Goal: Task Accomplishment & Management: Manage account settings

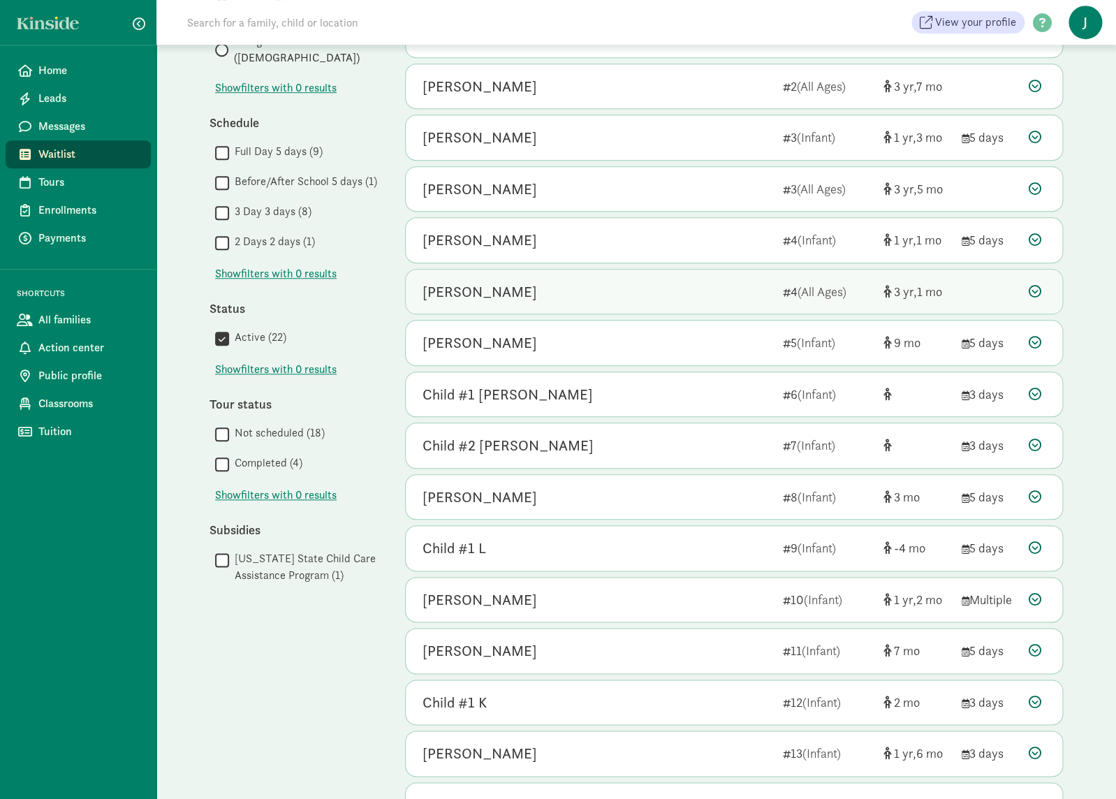
scroll to position [458, 0]
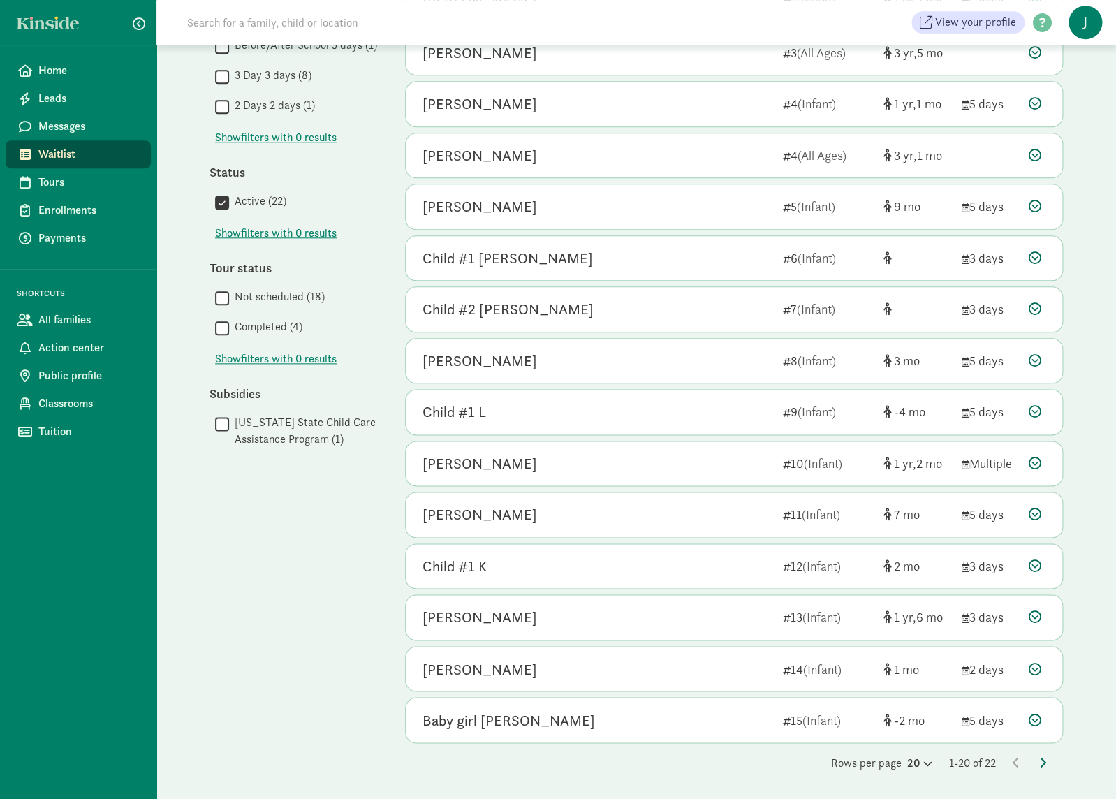
click at [1040, 764] on icon at bounding box center [1042, 761] width 7 height 11
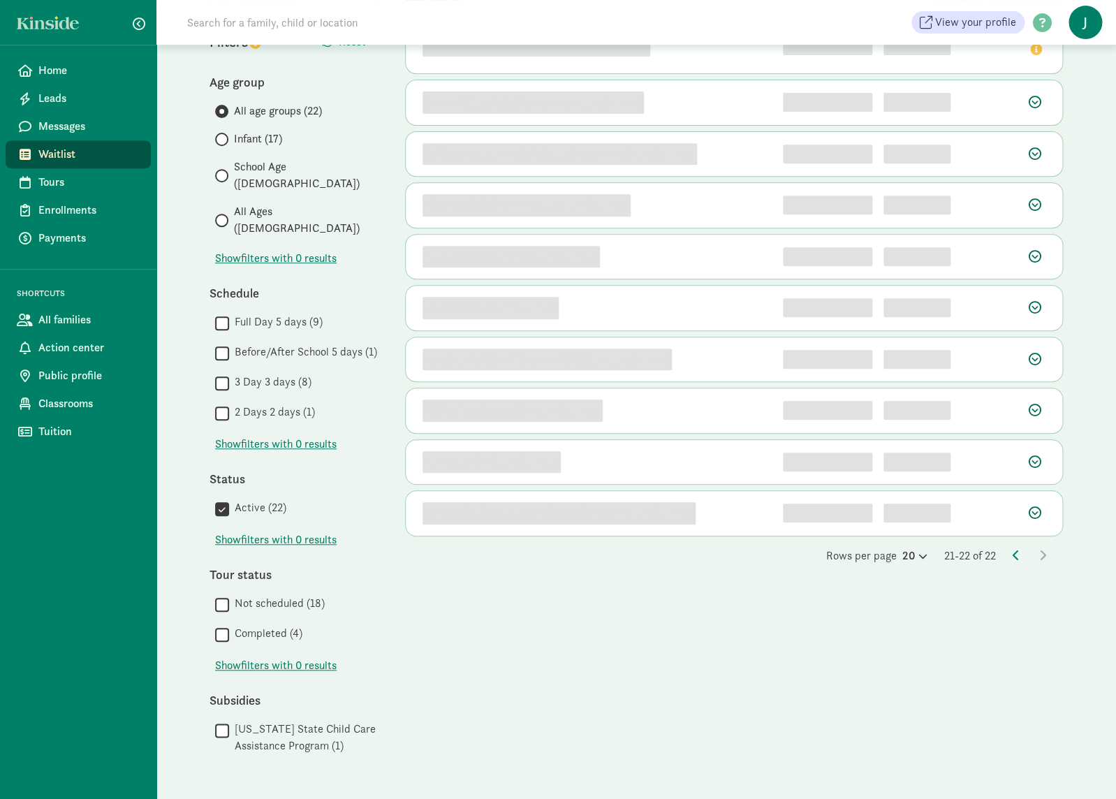
scroll to position [0, 0]
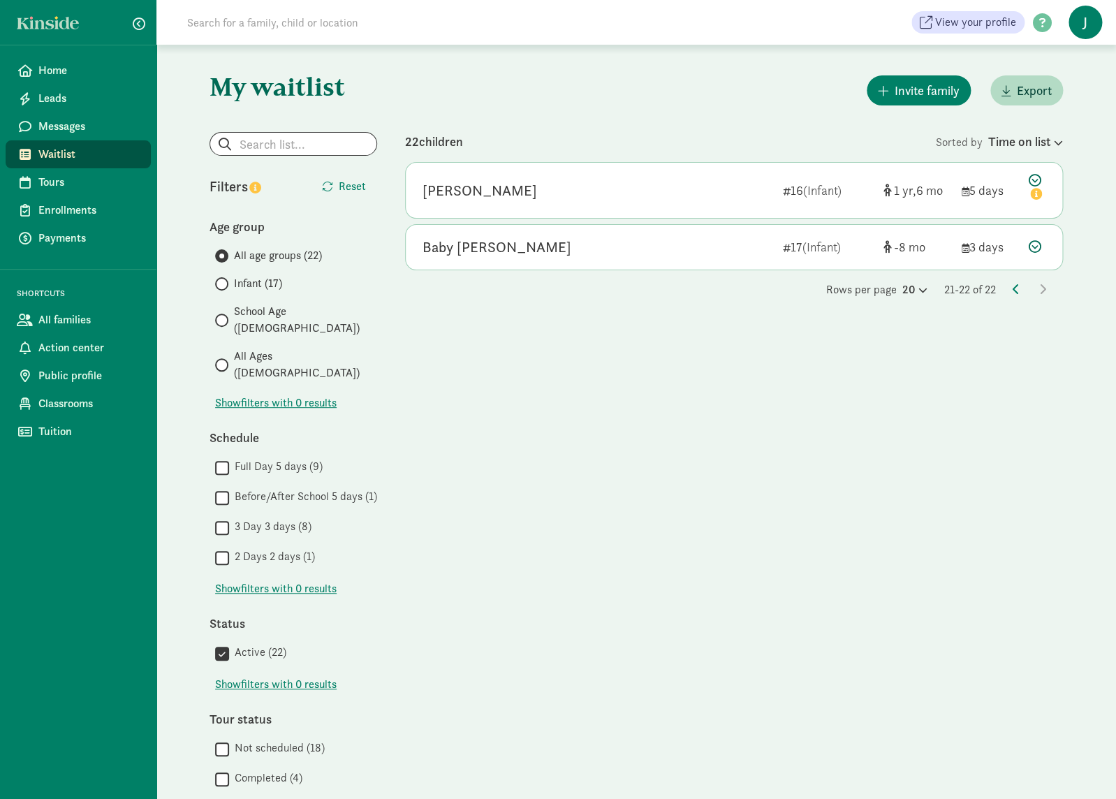
click at [1012, 290] on div "Rows per page 20 21-22 of 22" at bounding box center [734, 289] width 658 height 17
click at [1015, 293] on icon at bounding box center [1015, 288] width 7 height 11
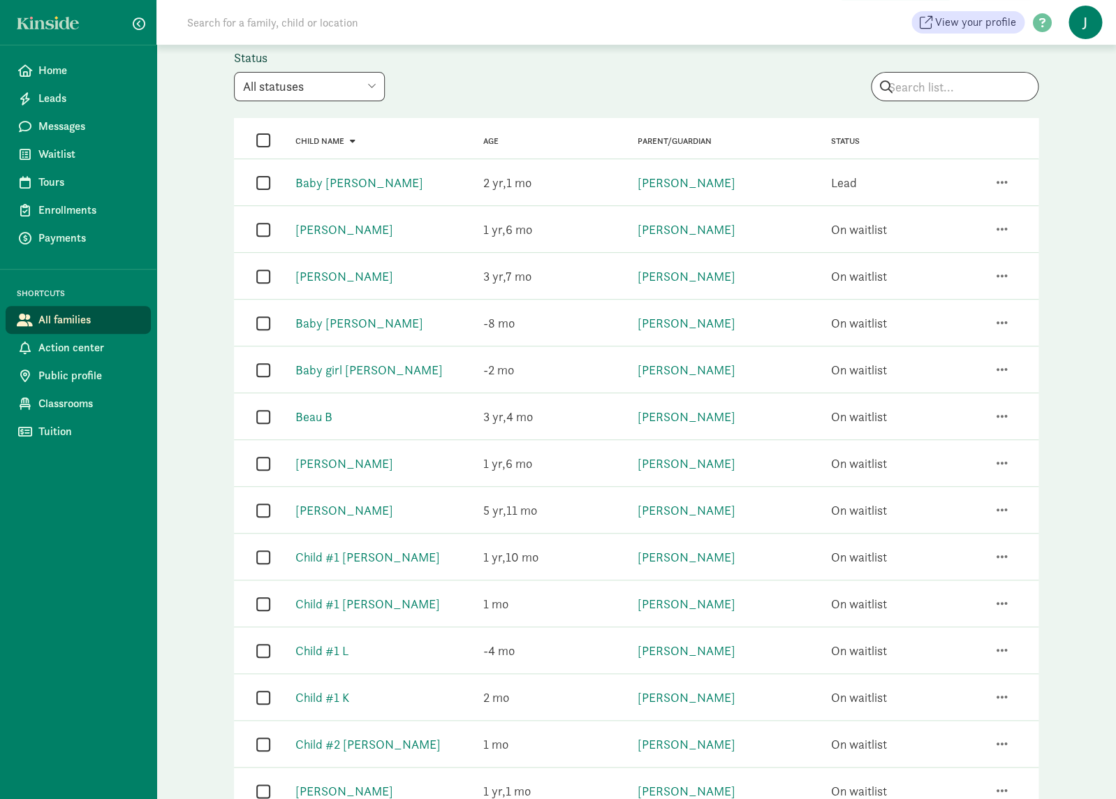
scroll to position [147, 0]
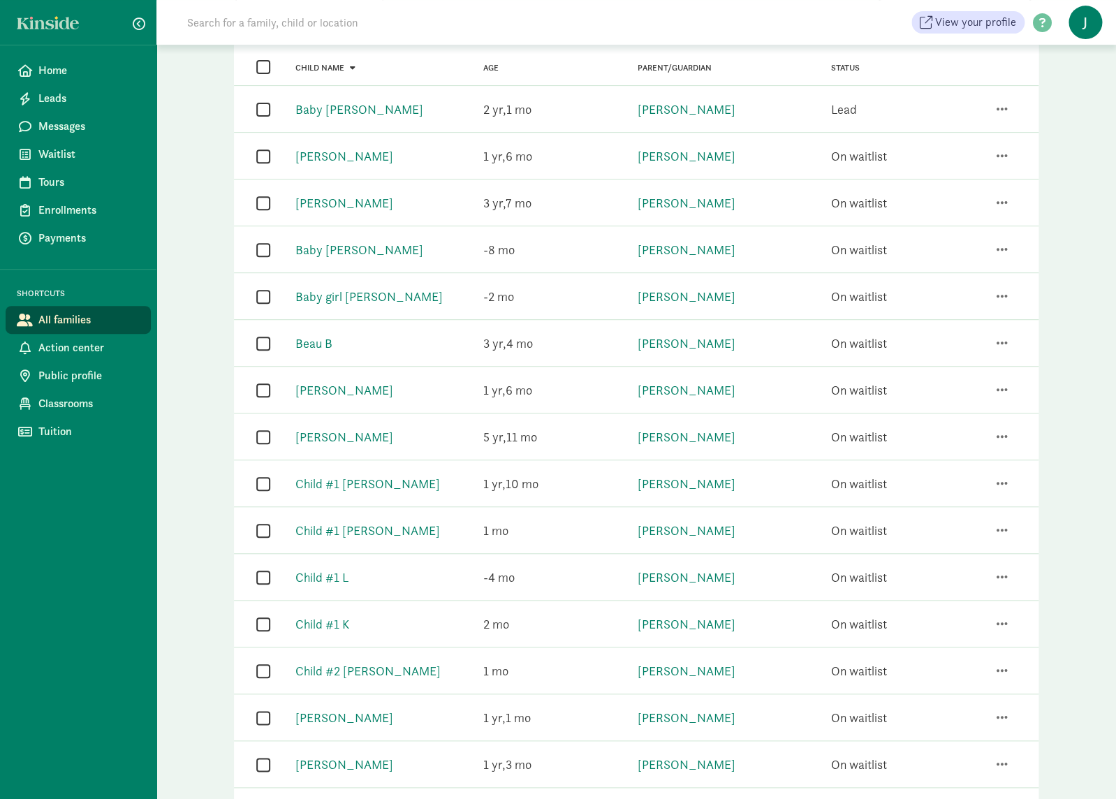
click at [258, 437] on input "checkbox" at bounding box center [263, 436] width 14 height 19
checkbox input "true"
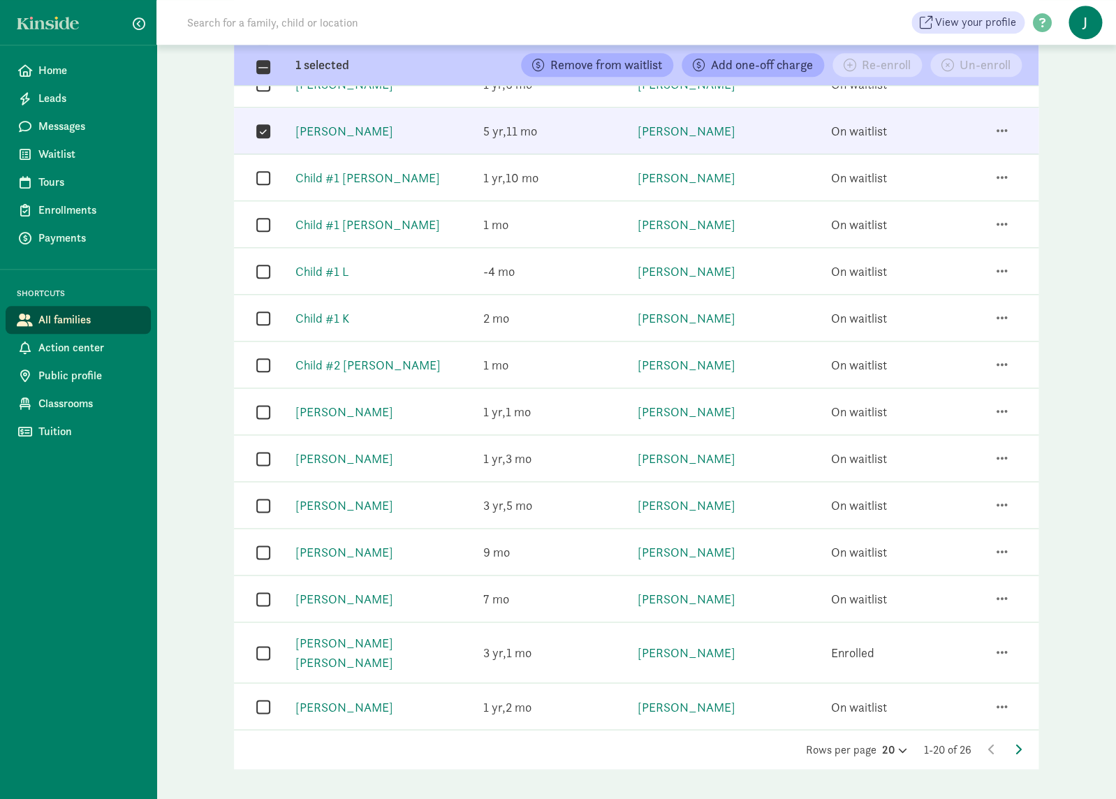
scroll to position [457, 0]
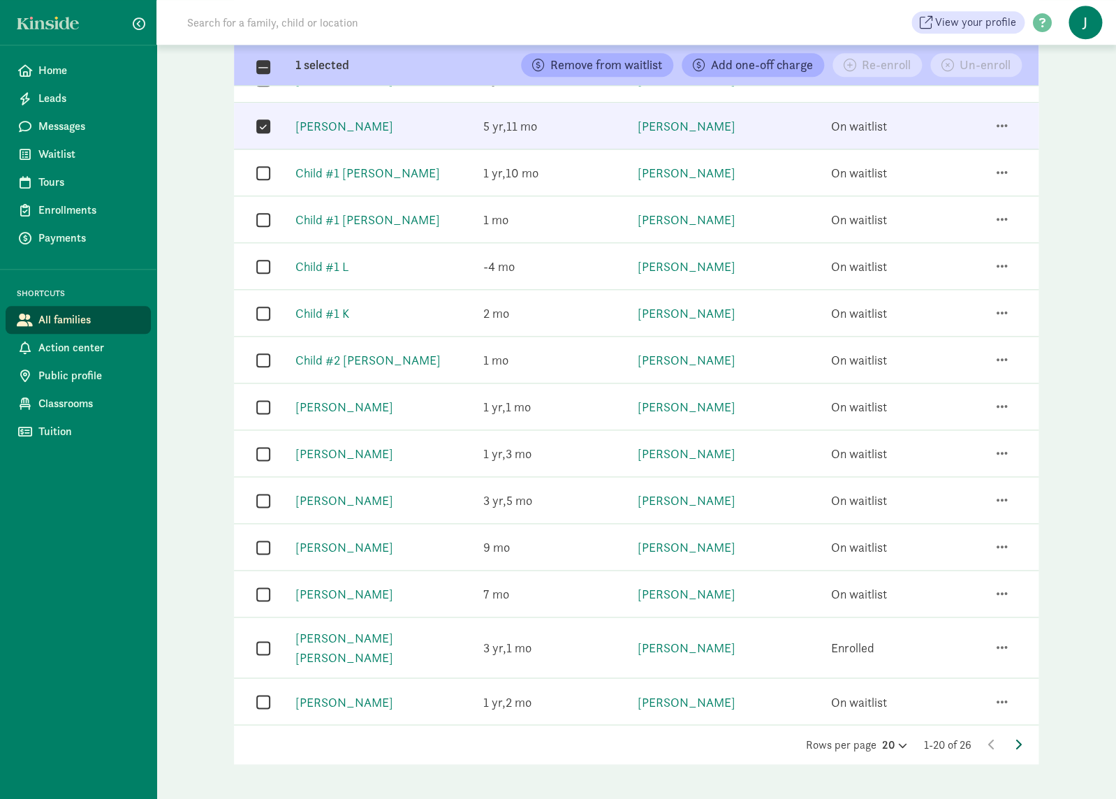
click at [1017, 738] on icon at bounding box center [1018, 743] width 7 height 11
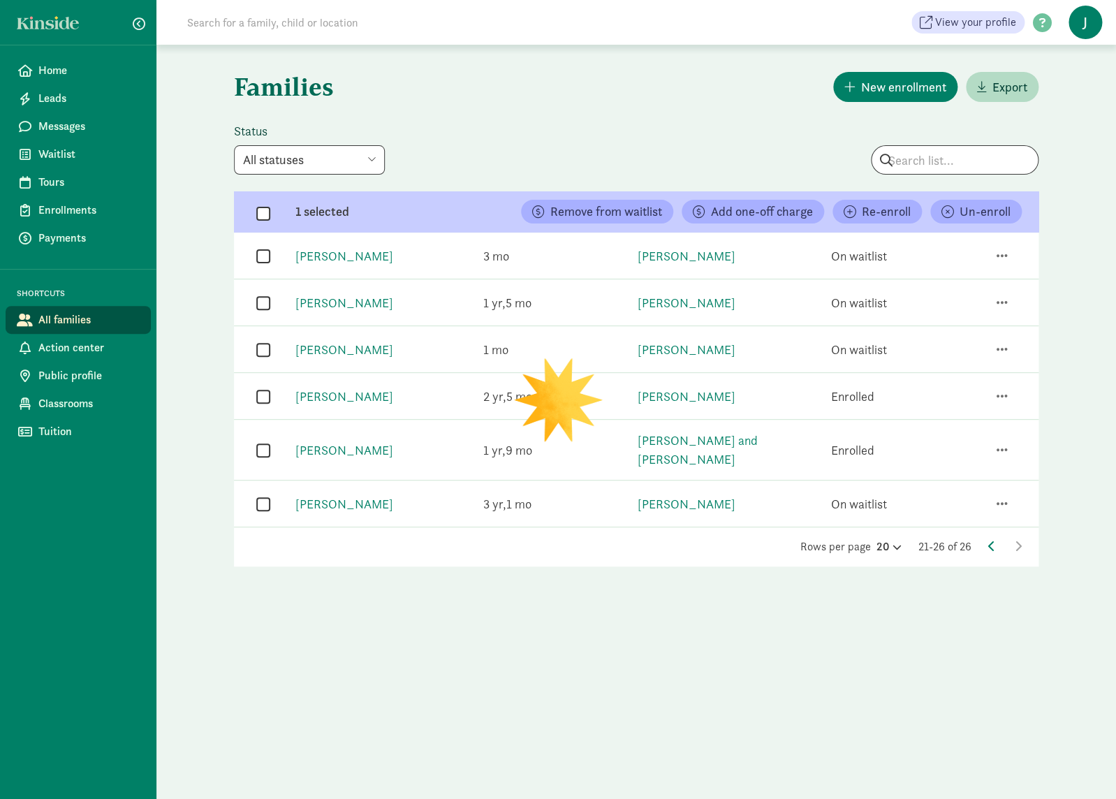
scroll to position [0, 0]
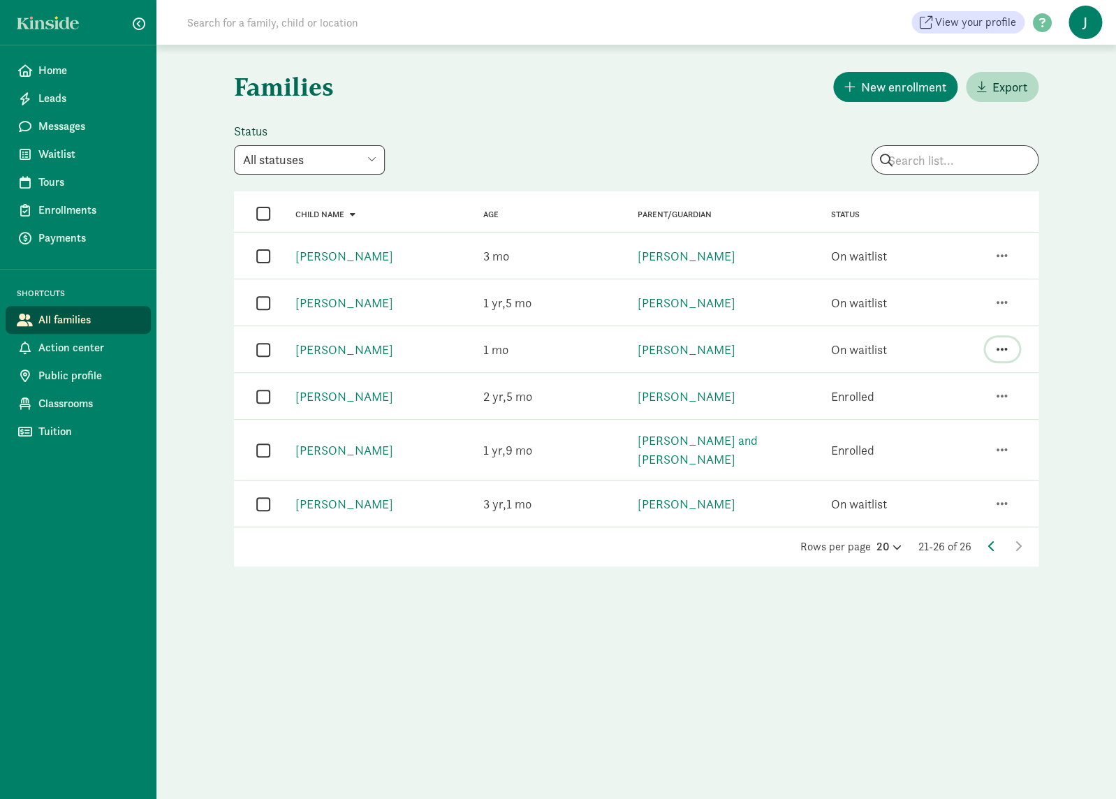
click at [1008, 351] on button "button" at bounding box center [1002, 349] width 34 height 24
click at [952, 303] on div "Enroll" at bounding box center [944, 312] width 127 height 19
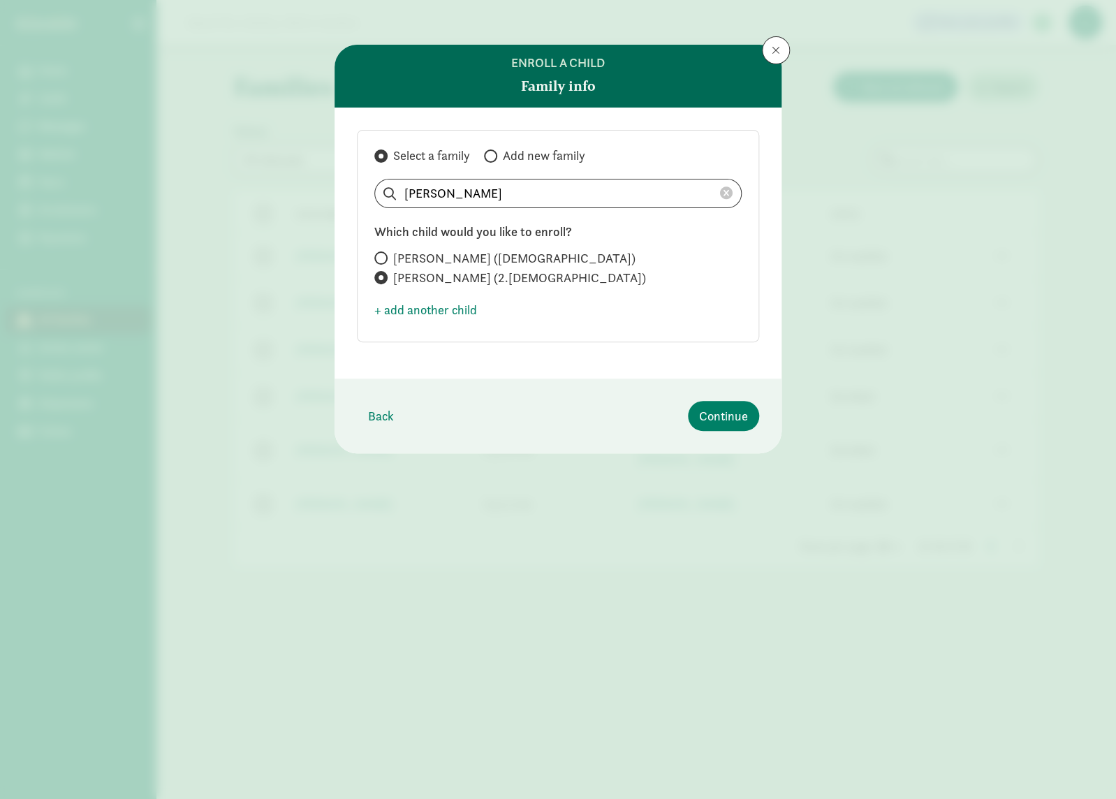
click at [468, 257] on span "Caroline Kuntzsch (6 years old)" at bounding box center [514, 258] width 242 height 17
click at [383, 257] on input "Caroline Kuntzsch (6 years old)" at bounding box center [378, 257] width 9 height 9
radio input "true"
click at [467, 273] on span "Olivia Kuntzsch (2.0 months old)" at bounding box center [519, 278] width 253 height 17
click at [383, 273] on input "Olivia Kuntzsch (2.0 months old)" at bounding box center [378, 277] width 9 height 9
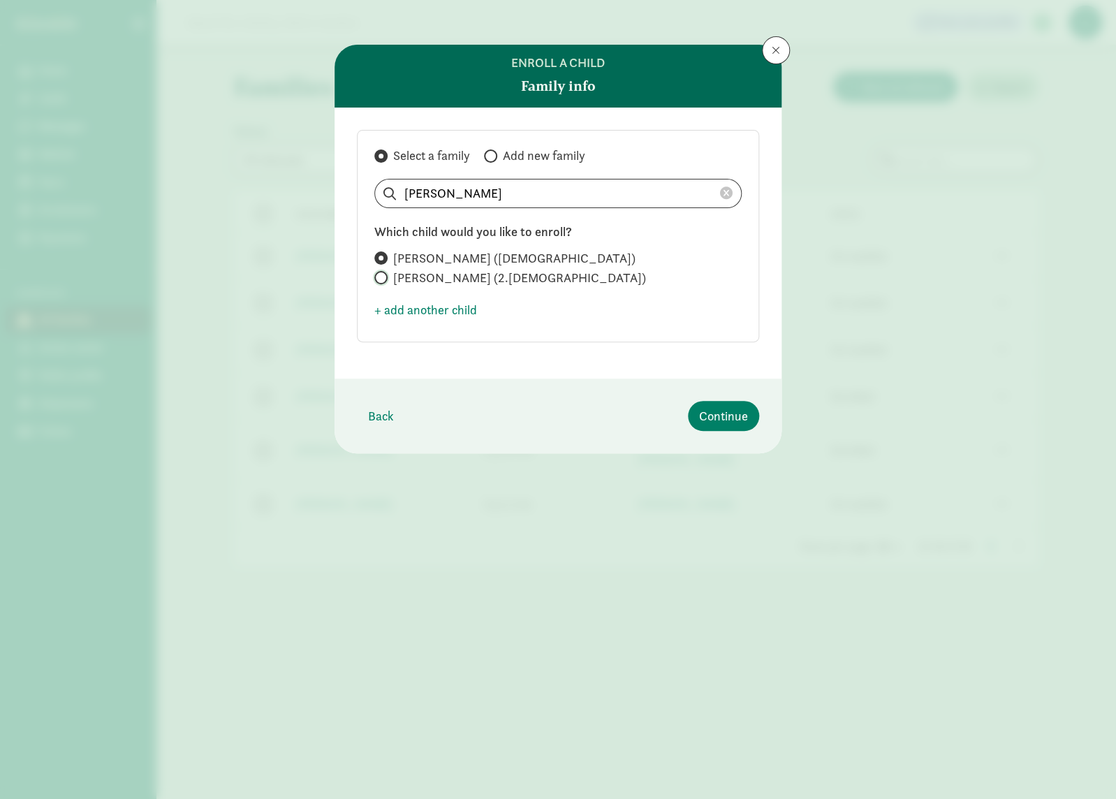
radio input "true"
radio input "false"
click at [744, 420] on span "Continue" at bounding box center [723, 415] width 49 height 19
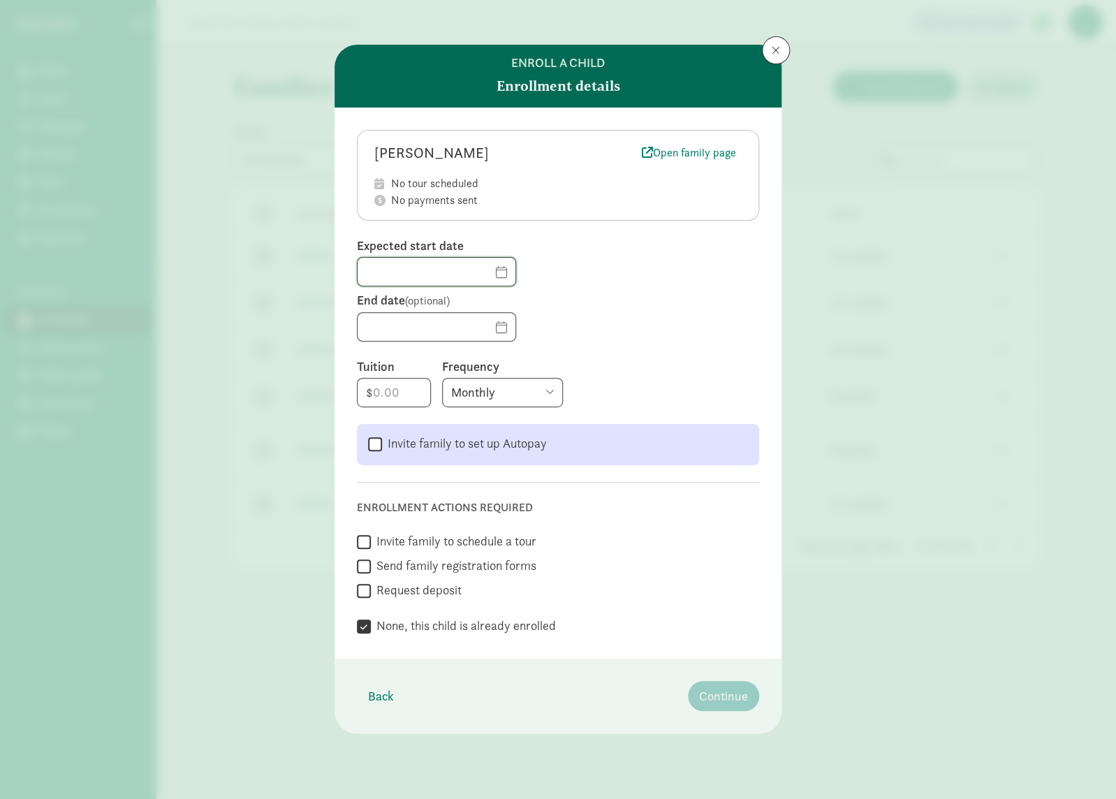
click at [507, 273] on input "text" at bounding box center [437, 272] width 158 height 28
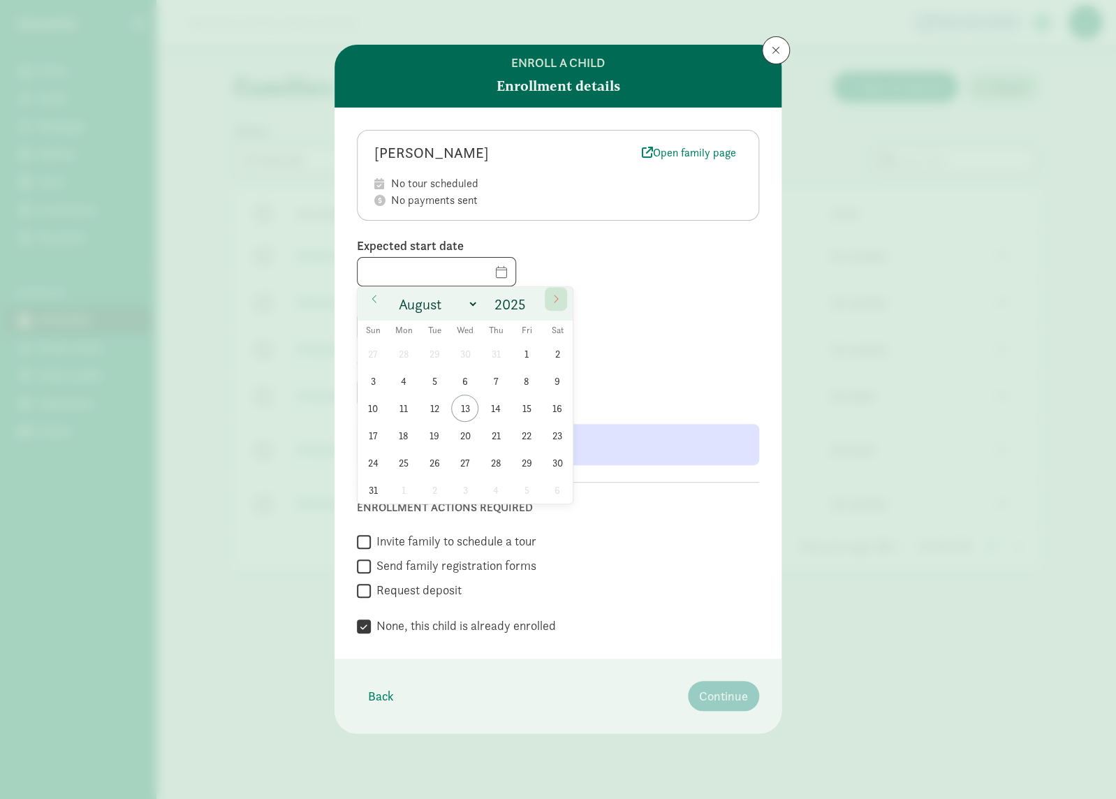
click at [557, 297] on icon at bounding box center [556, 299] width 8 height 10
select select "8"
click at [437, 353] on span "2" at bounding box center [433, 353] width 27 height 27
type input "09/02/2025"
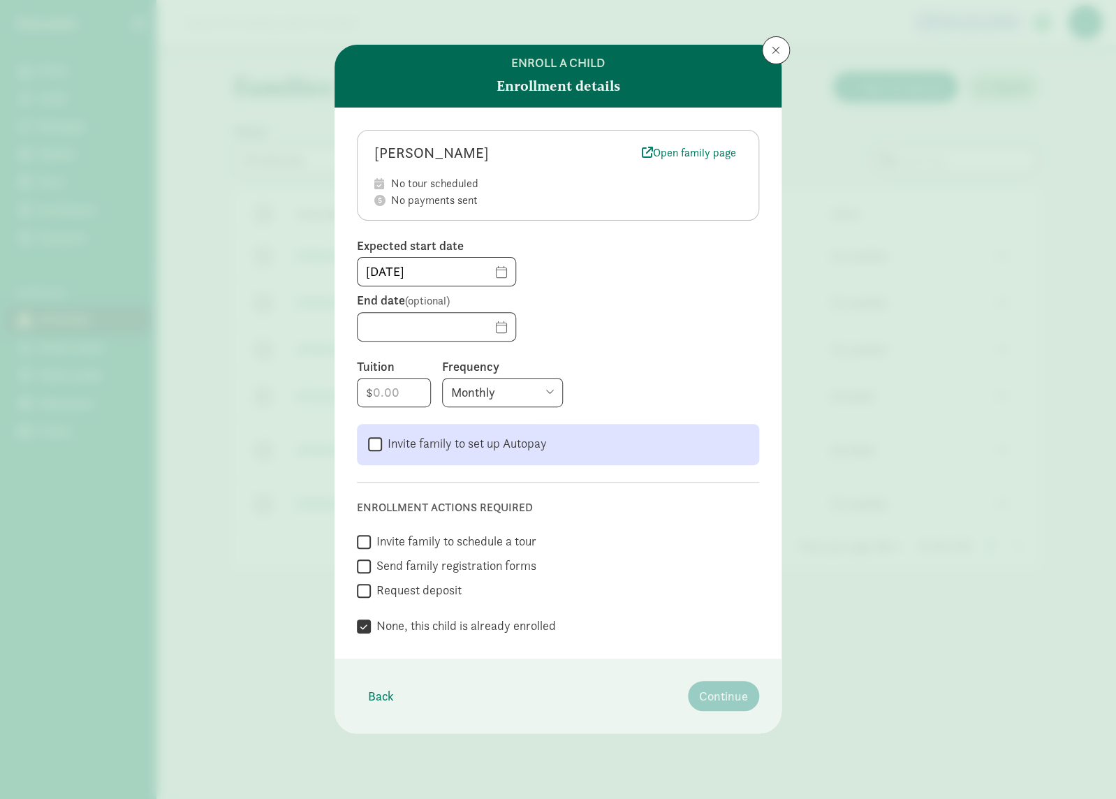
click at [442, 378] on select "Monthly Weekly Every two weeks Annually" at bounding box center [502, 392] width 121 height 29
select select "weekly"
click option "Weekly" at bounding box center [0, 0] width 0 height 0
click at [407, 393] on input "number" at bounding box center [394, 392] width 73 height 28
type input "30"
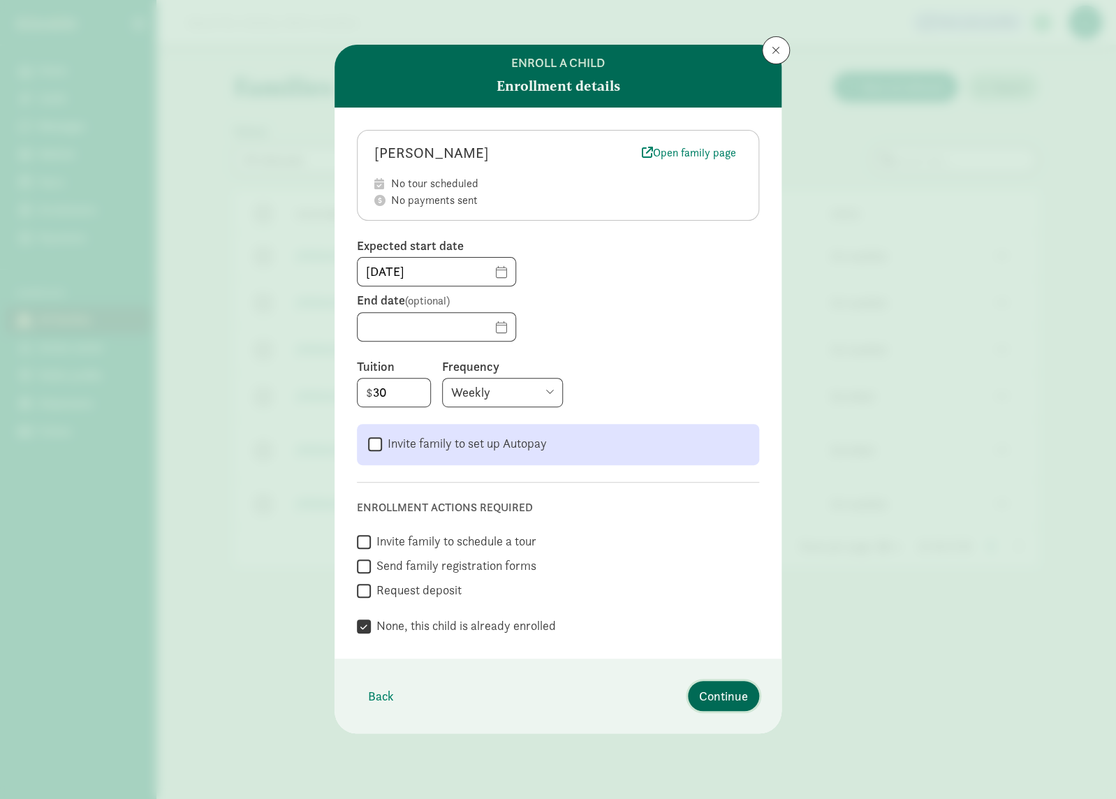
click at [744, 697] on span "Continue" at bounding box center [723, 695] width 49 height 19
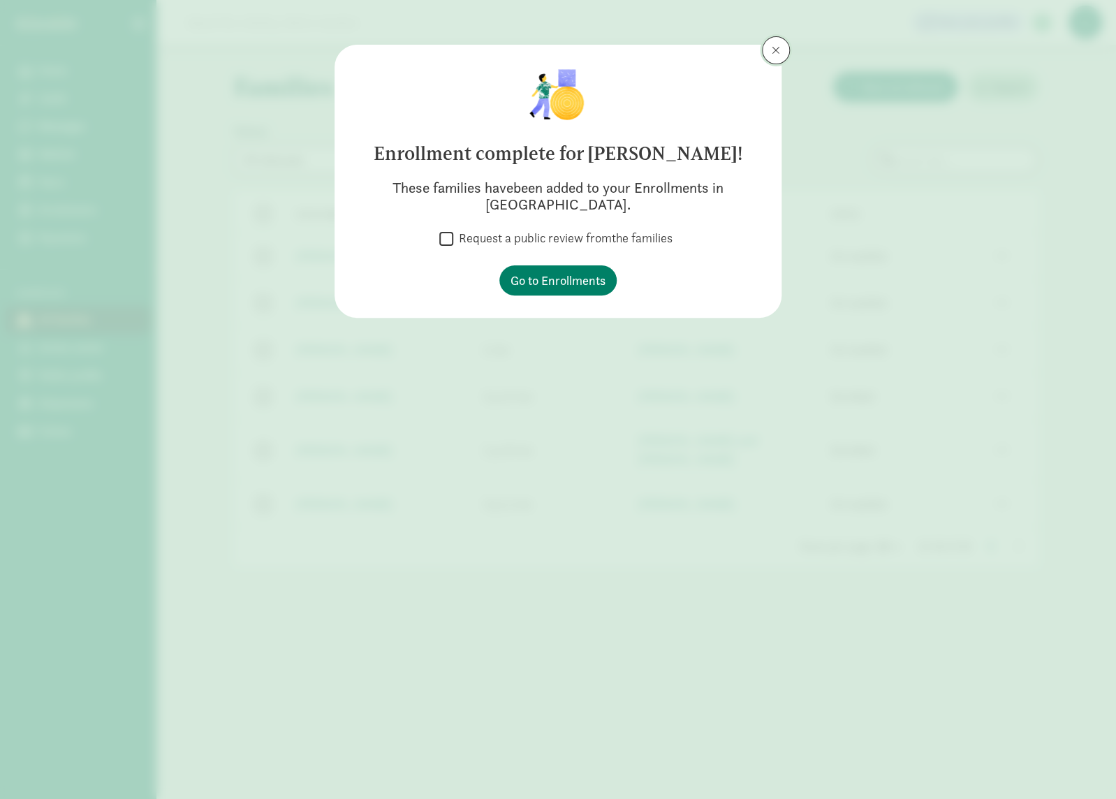
click at [771, 45] on button at bounding box center [776, 50] width 28 height 28
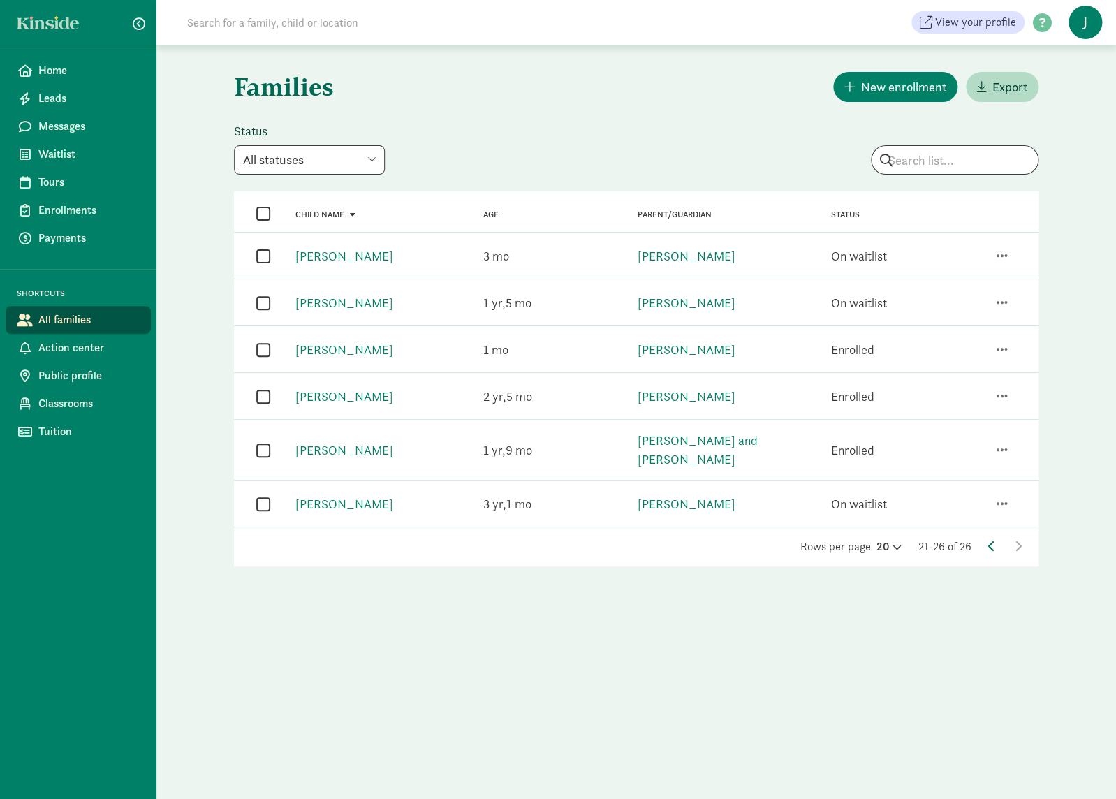
click at [992, 540] on icon at bounding box center [991, 545] width 7 height 11
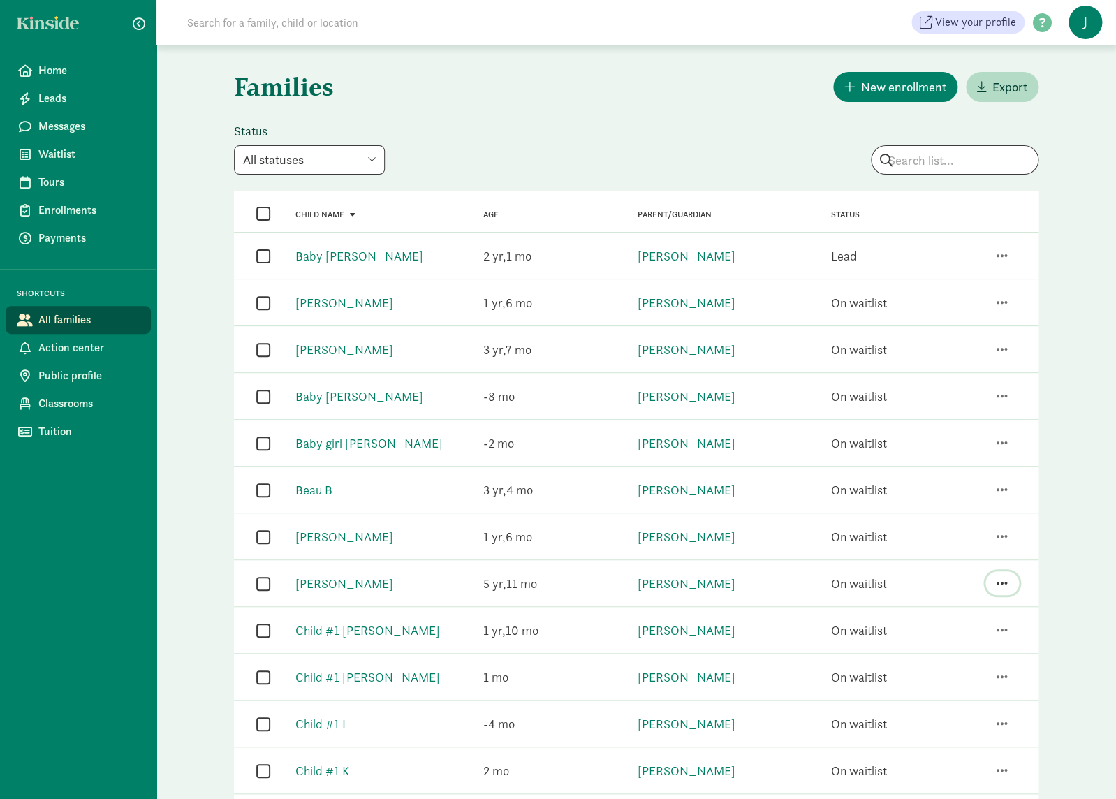
click at [998, 585] on span "button" at bounding box center [1001, 583] width 11 height 13
click at [936, 537] on div "Enroll" at bounding box center [944, 546] width 127 height 19
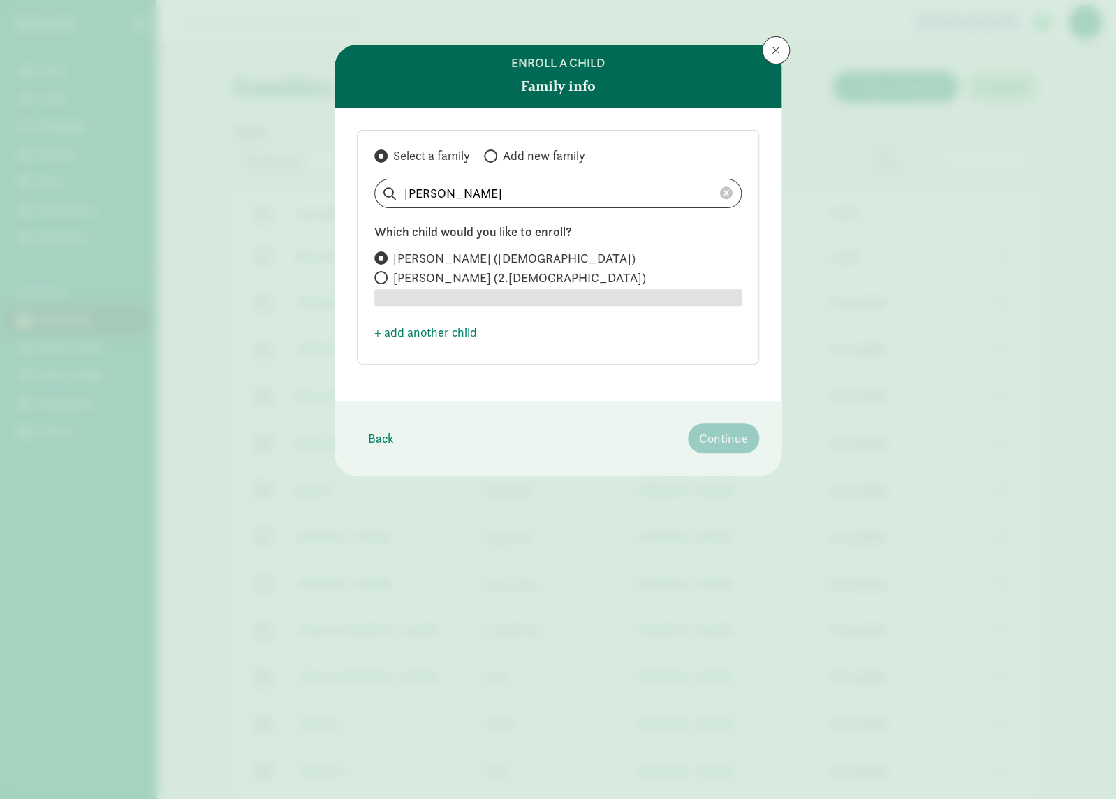
radio input "true"
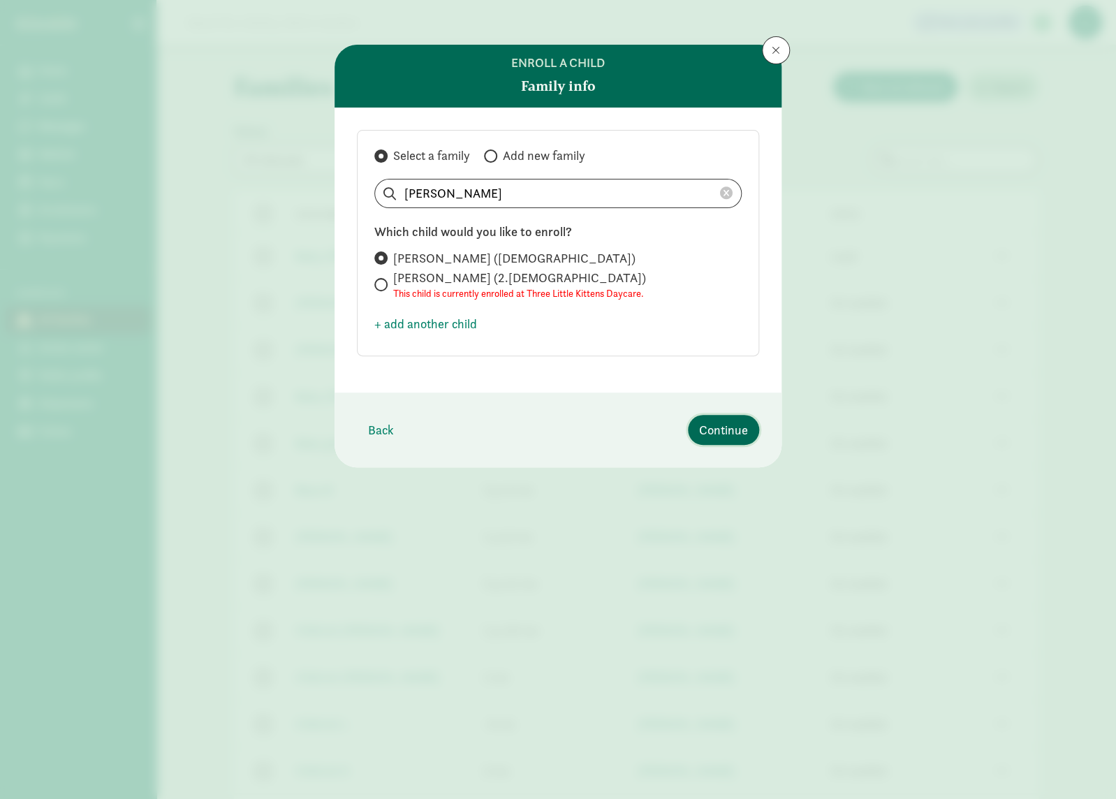
click at [716, 430] on span "Continue" at bounding box center [723, 429] width 49 height 19
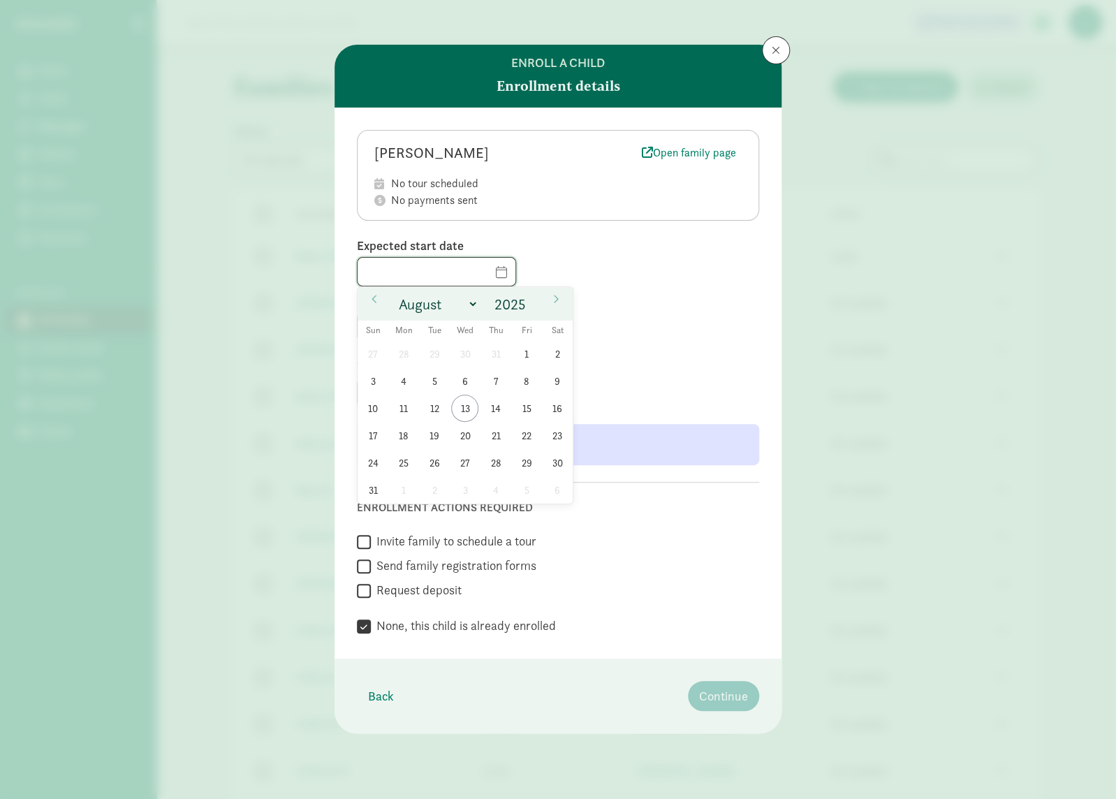
click at [507, 279] on input "text" at bounding box center [437, 272] width 158 height 28
click at [555, 297] on icon at bounding box center [556, 299] width 8 height 10
select select "8"
click at [439, 352] on span "2" at bounding box center [433, 353] width 27 height 27
type input "09/02/2025"
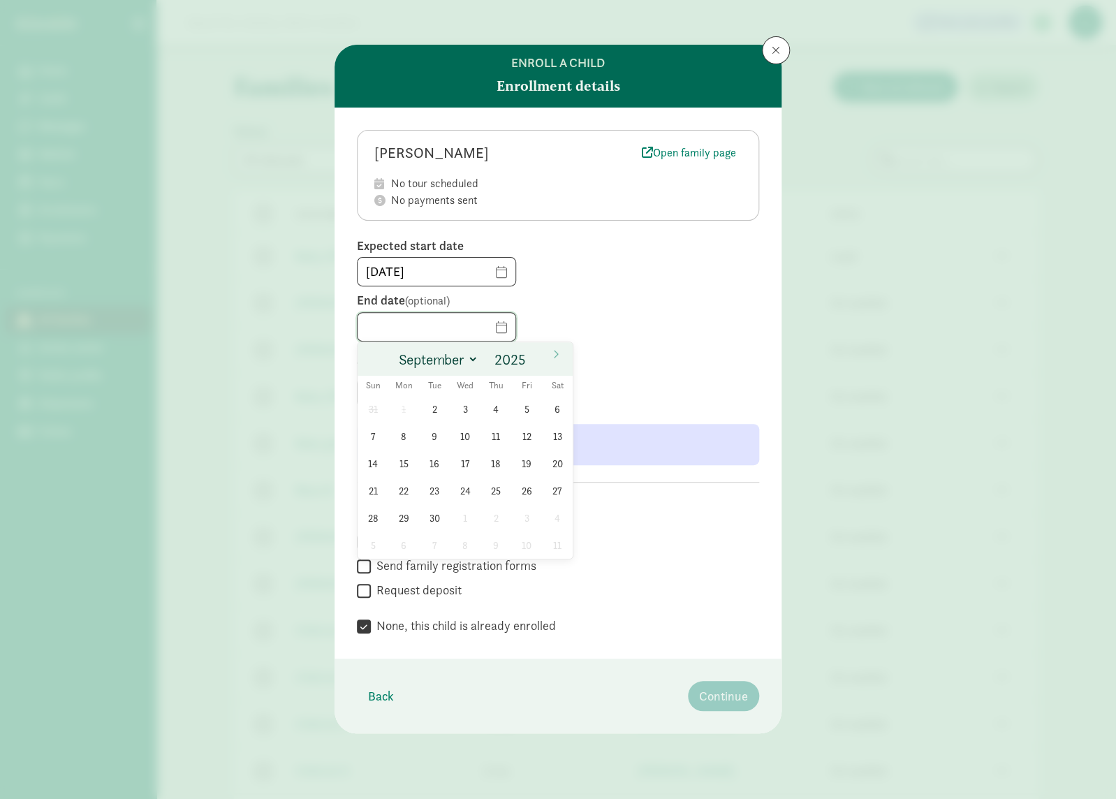
click at [422, 332] on input "text" at bounding box center [437, 327] width 158 height 28
click at [601, 325] on div at bounding box center [558, 326] width 402 height 29
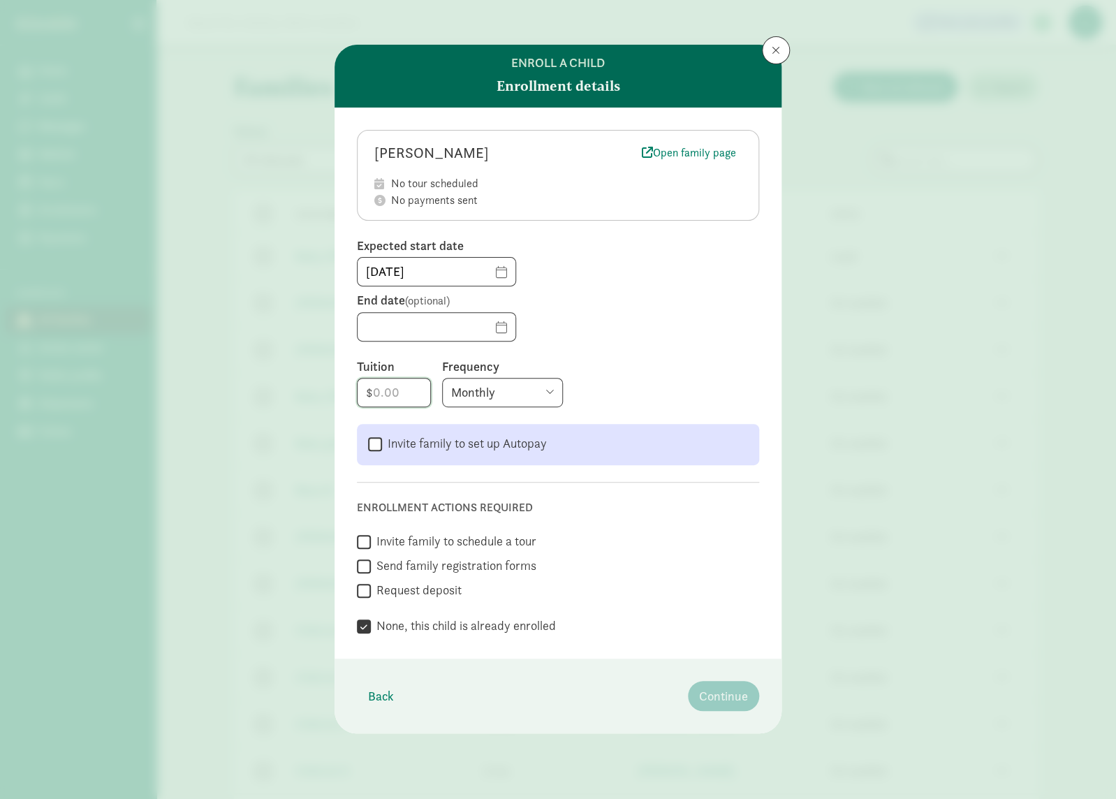
click at [400, 400] on input "number" at bounding box center [394, 392] width 73 height 28
type input "90"
click at [442, 378] on select "Monthly Weekly Every two weeks Annually" at bounding box center [502, 392] width 121 height 29
select select "weekly"
click option "Weekly" at bounding box center [0, 0] width 0 height 0
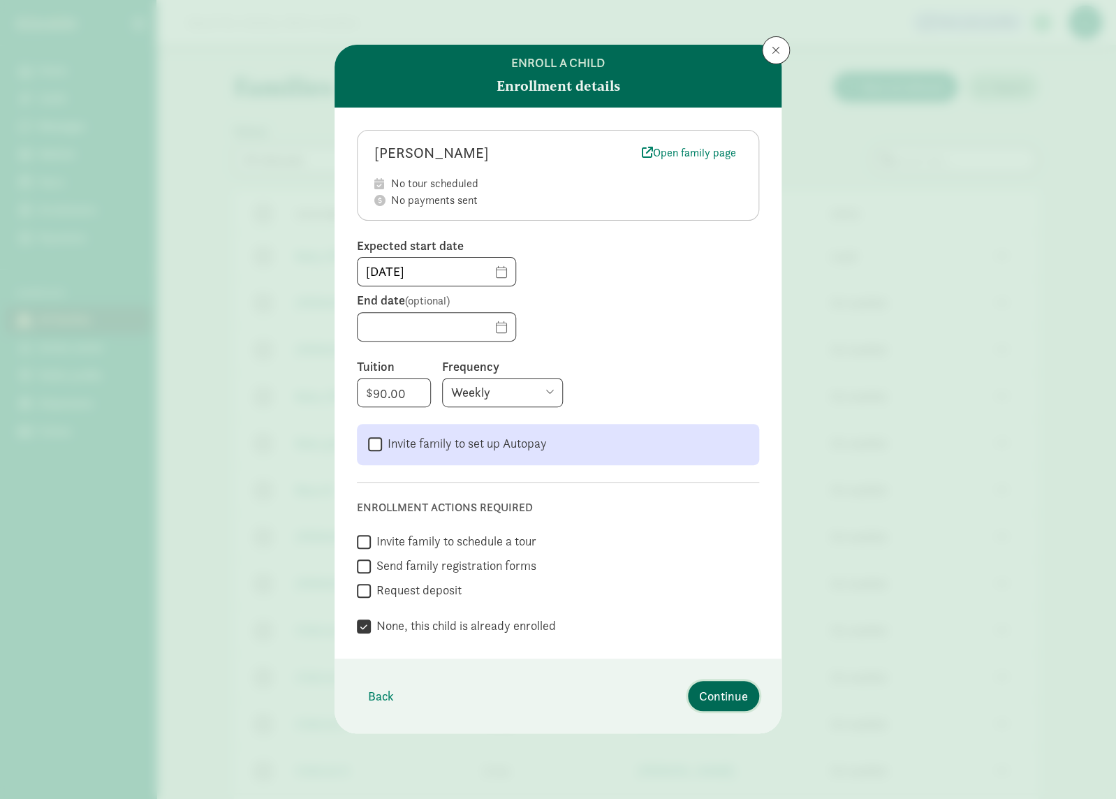
click at [729, 702] on span "Continue" at bounding box center [723, 695] width 49 height 19
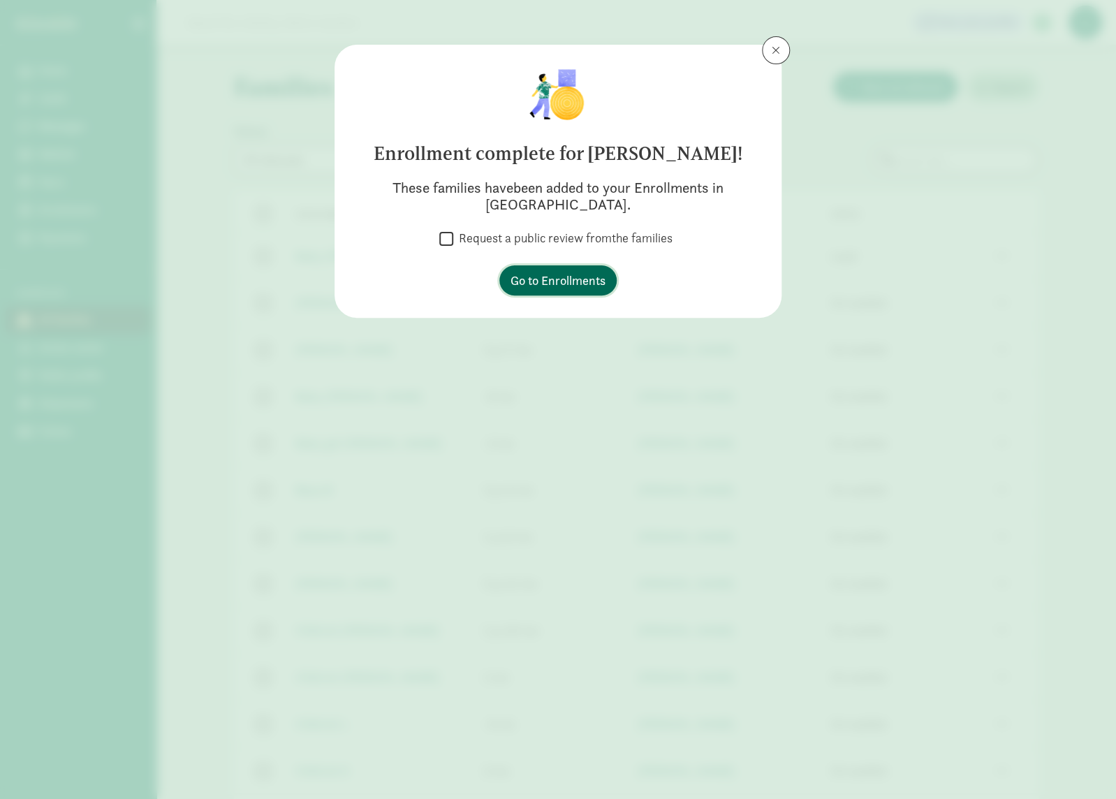
click at [559, 279] on span "Go to Enrollments" at bounding box center [557, 280] width 95 height 19
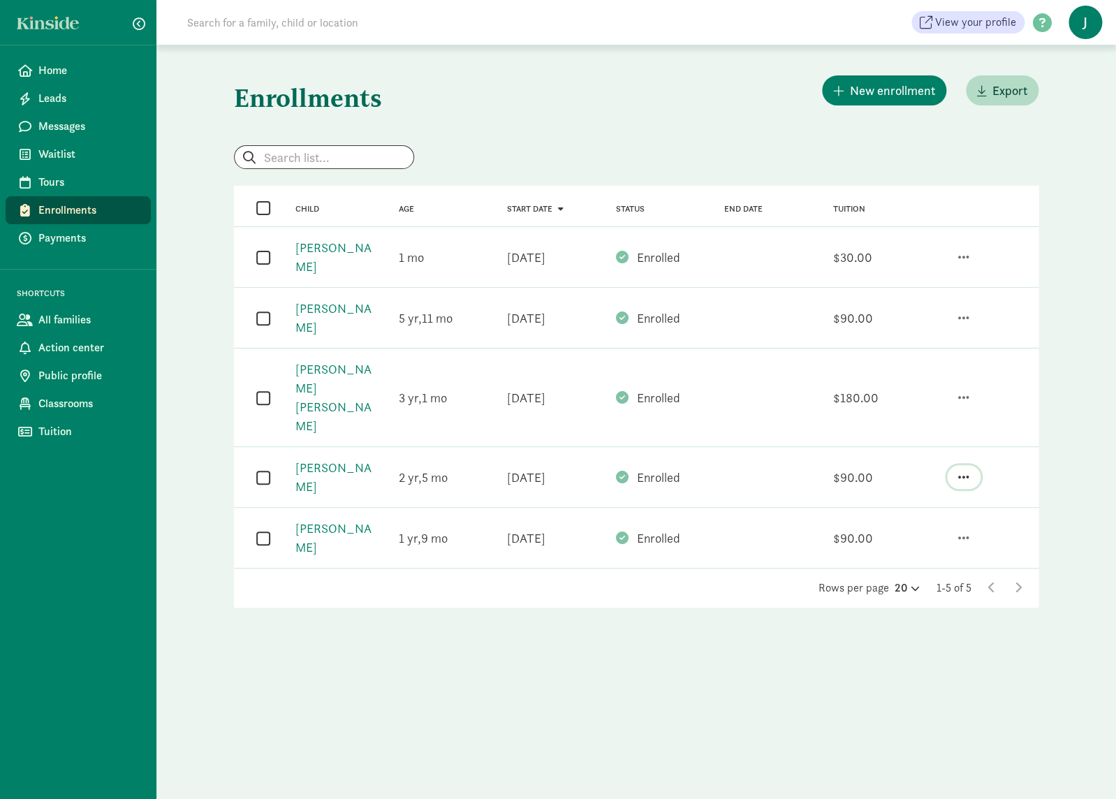
click at [969, 465] on button "button" at bounding box center [964, 477] width 34 height 24
click at [897, 431] on div "Un-enroll" at bounding box center [908, 440] width 121 height 19
select select "7"
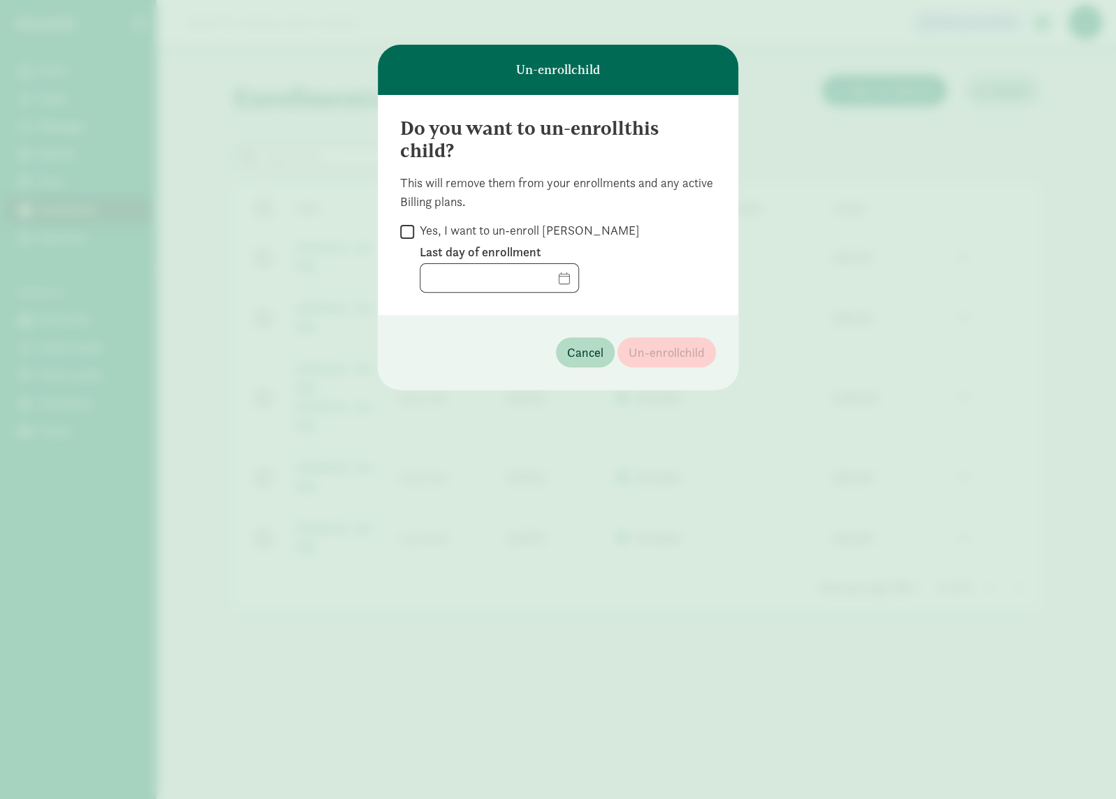
click at [406, 230] on input "Yes, I want to un-enroll Raymond Rivera" at bounding box center [407, 231] width 14 height 19
checkbox input "true"
click at [575, 282] on input "text" at bounding box center [499, 278] width 158 height 28
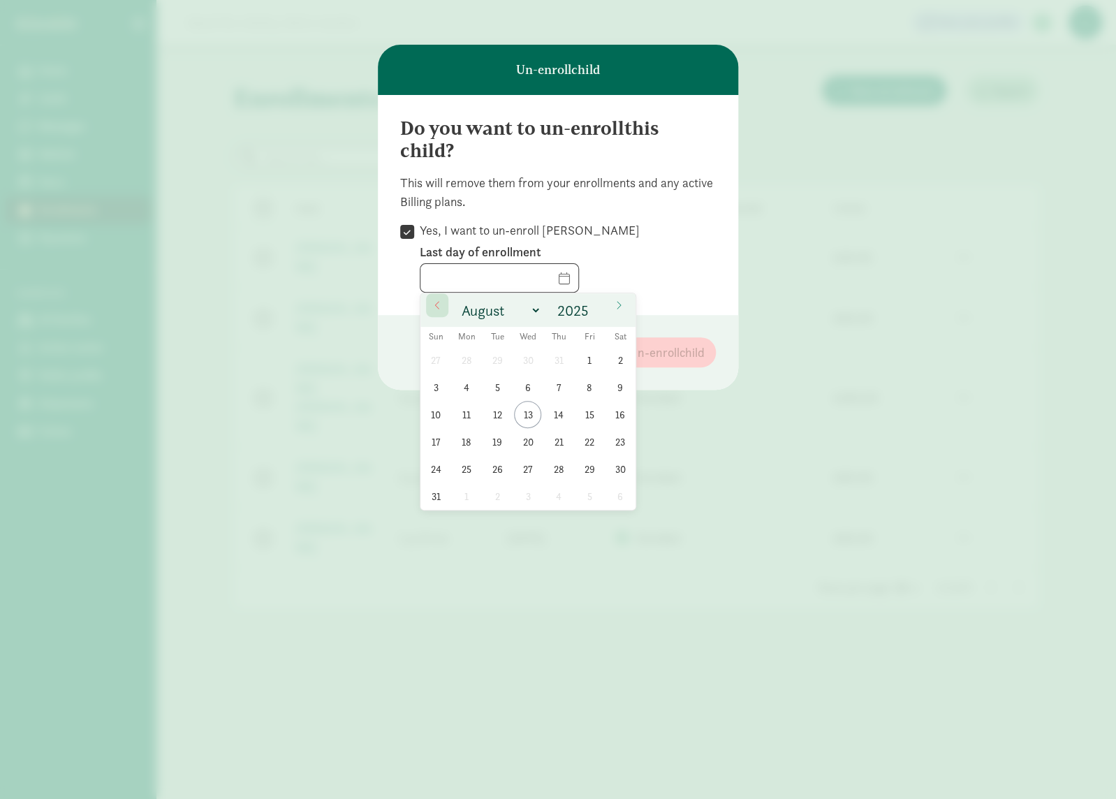
click at [439, 306] on icon at bounding box center [437, 305] width 8 height 10
select select "6"
click at [468, 415] on span "14" at bounding box center [465, 414] width 27 height 27
type input "07/14/2025"
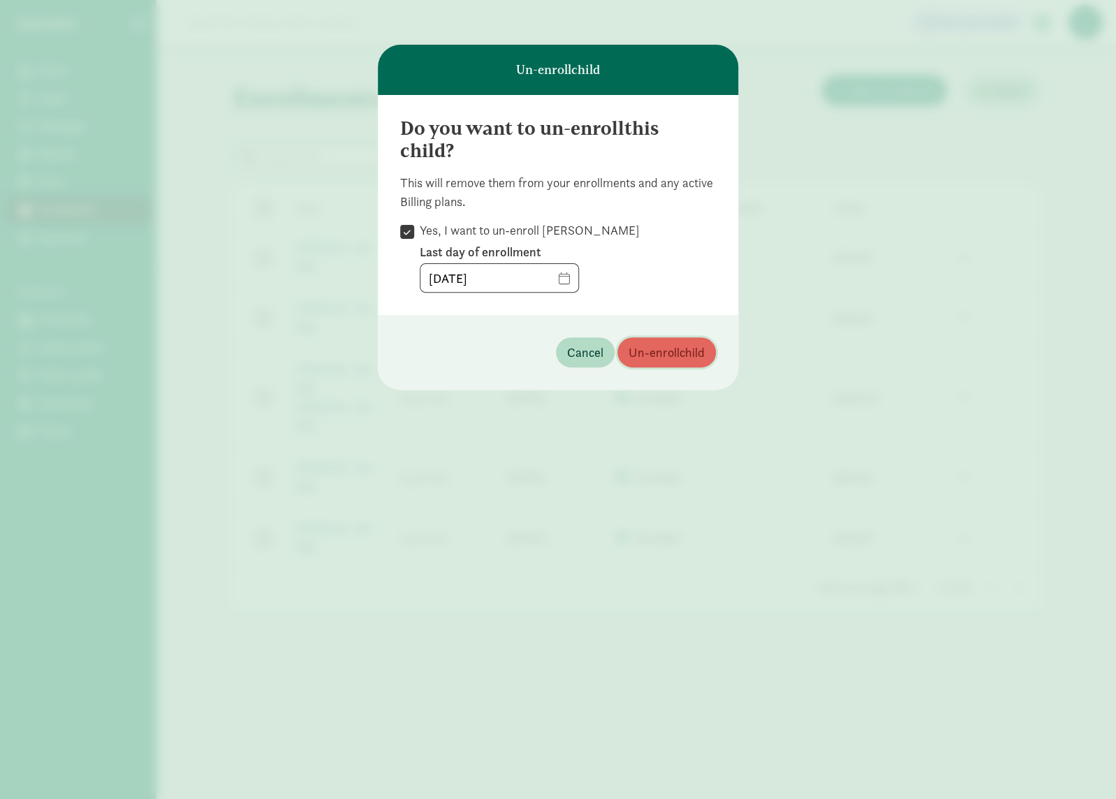
click at [664, 356] on span "Un-enroll child" at bounding box center [666, 352] width 76 height 19
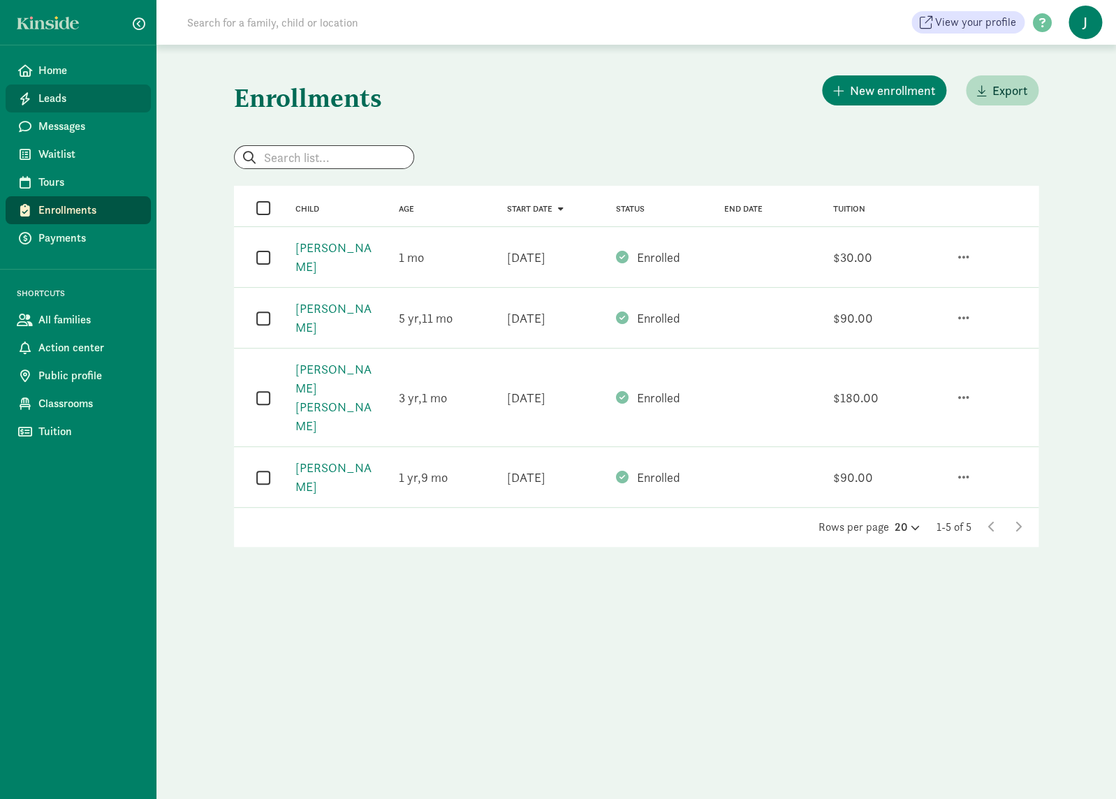
click at [119, 105] on span "Leads" at bounding box center [88, 98] width 101 height 17
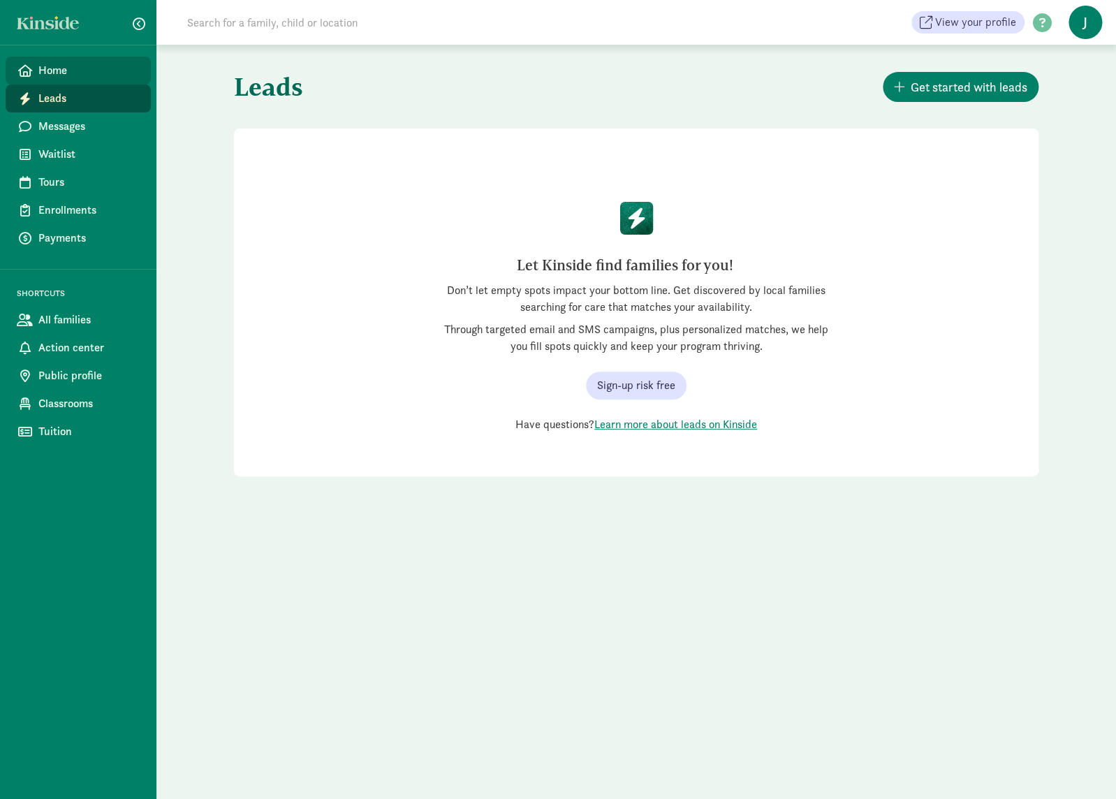
click at [61, 72] on span "Home" at bounding box center [88, 70] width 101 height 17
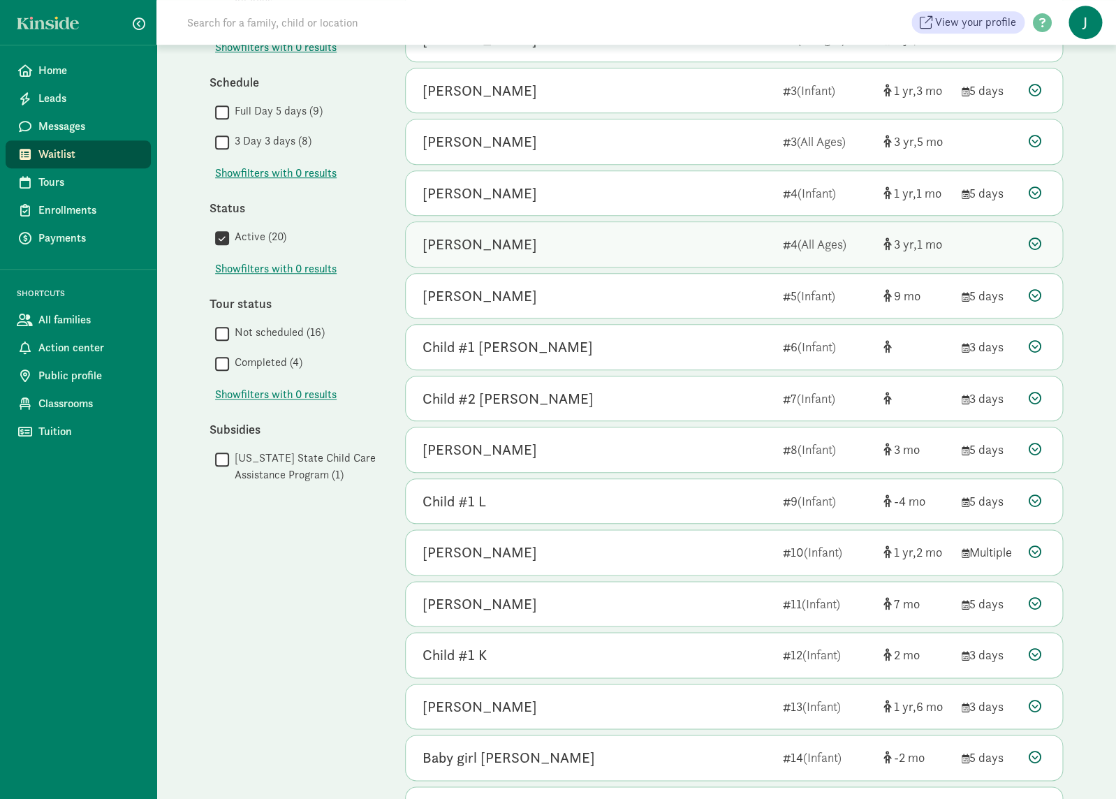
scroll to position [237, 0]
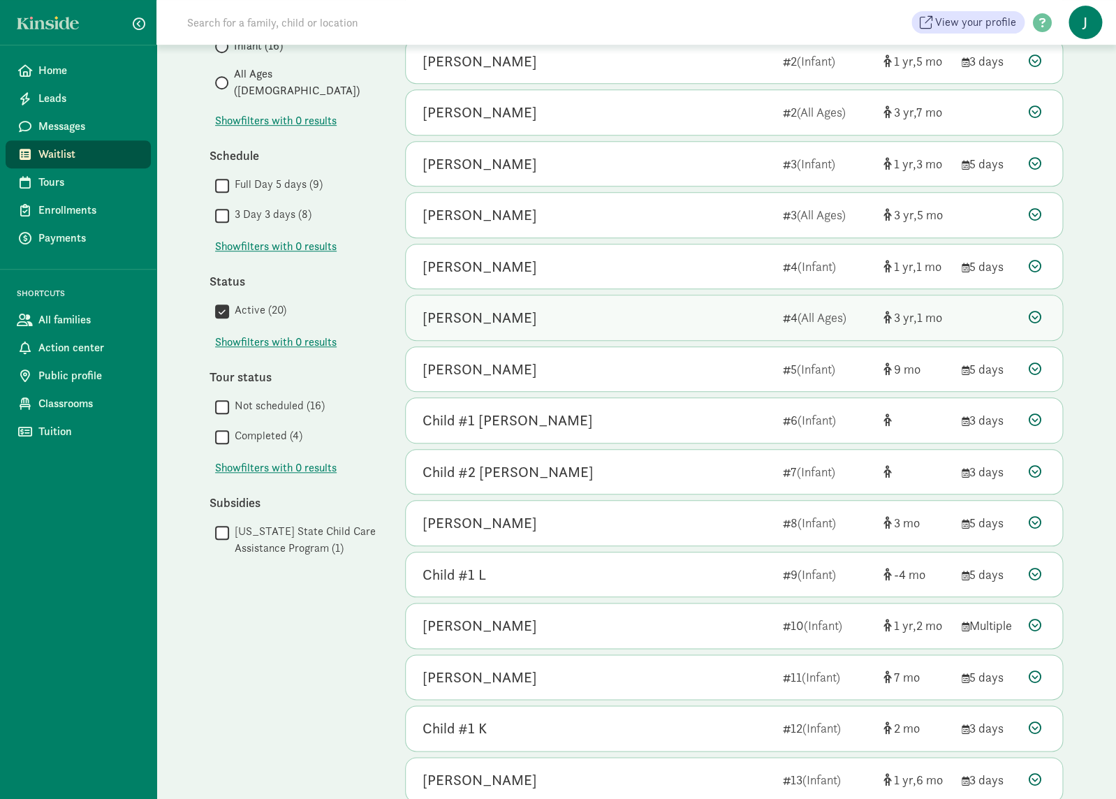
click at [1040, 309] on div "[PERSON_NAME] 4 (All Ages) [DEMOGRAPHIC_DATA] 1" at bounding box center [734, 317] width 656 height 45
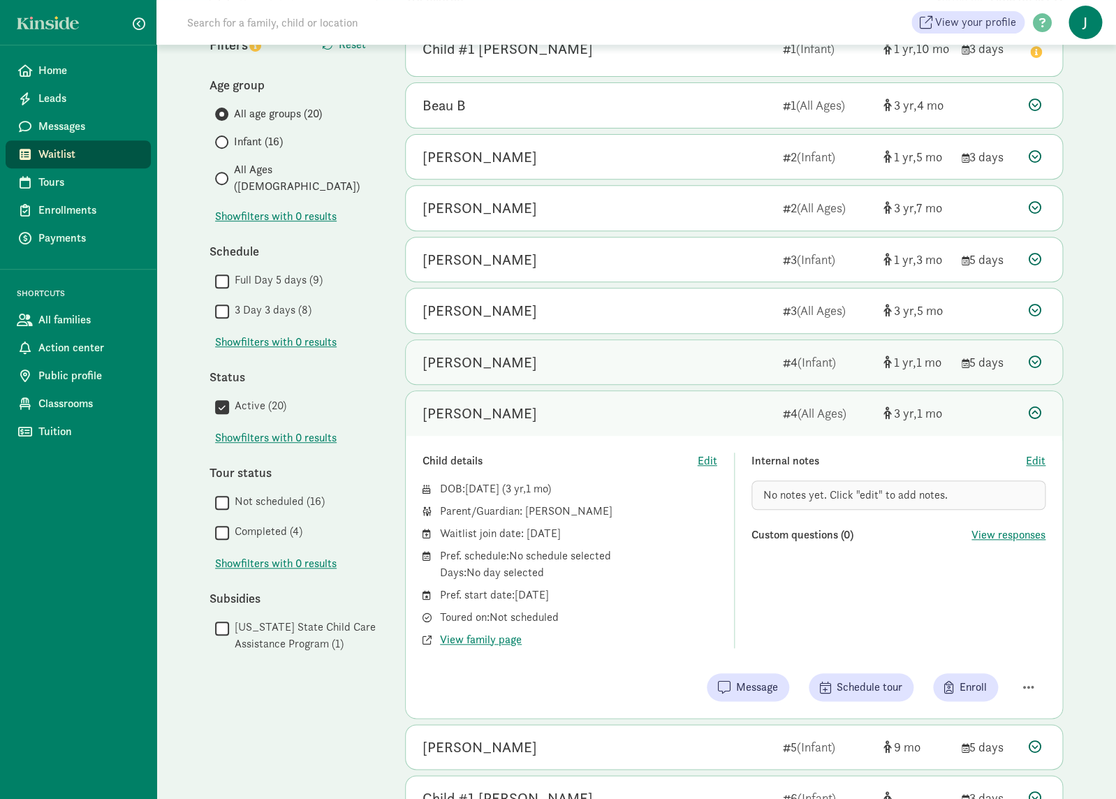
scroll to position [147, 0]
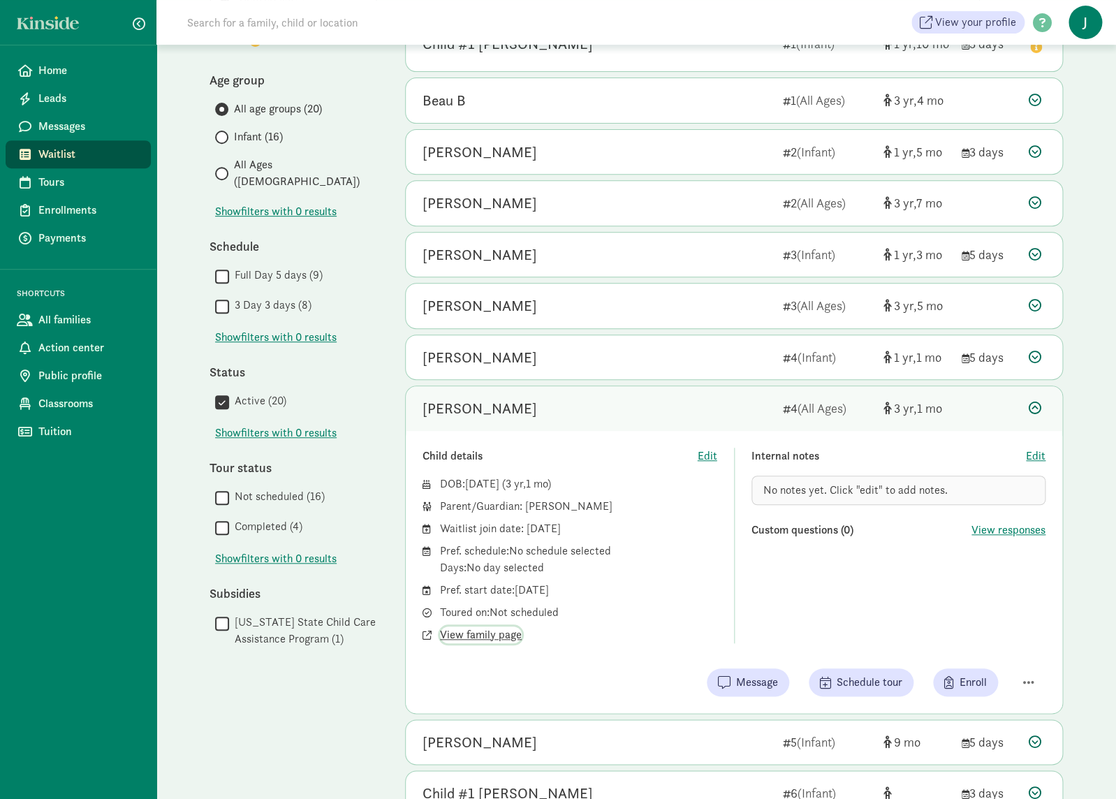
click at [495, 632] on span "View family page" at bounding box center [481, 634] width 82 height 17
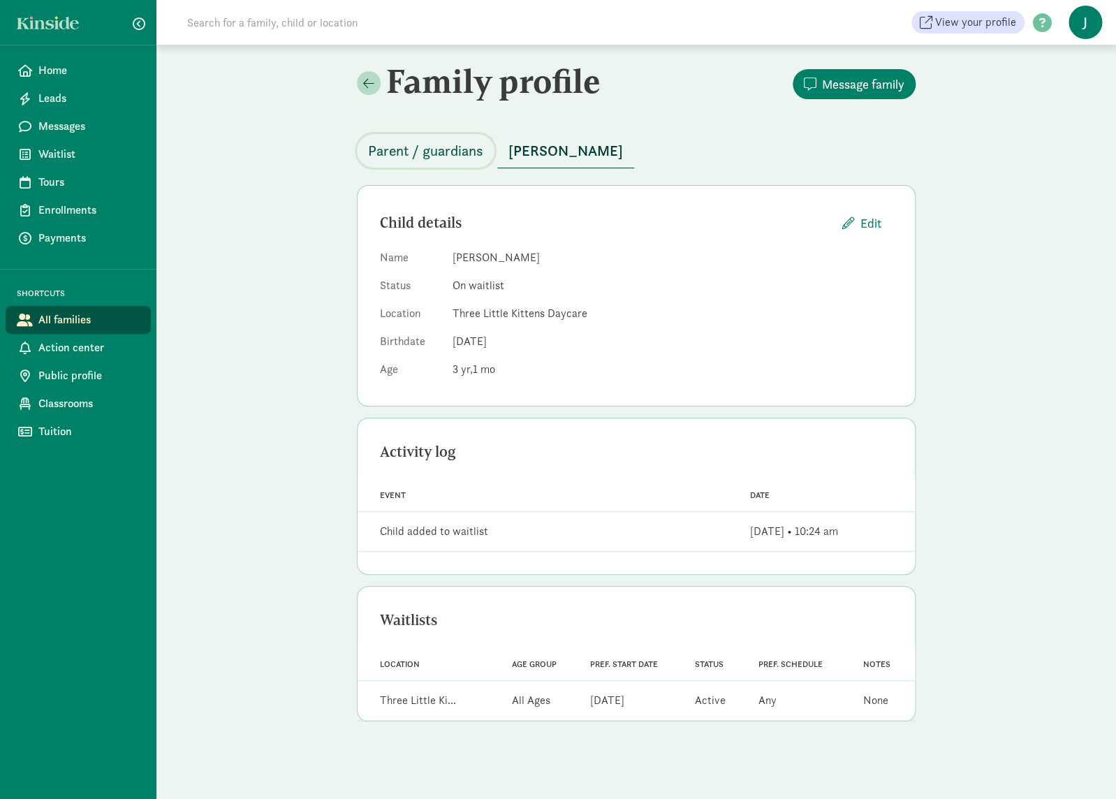
click at [436, 151] on span "Parent / guardians" at bounding box center [425, 151] width 115 height 22
